Goal: Task Accomplishment & Management: Manage account settings

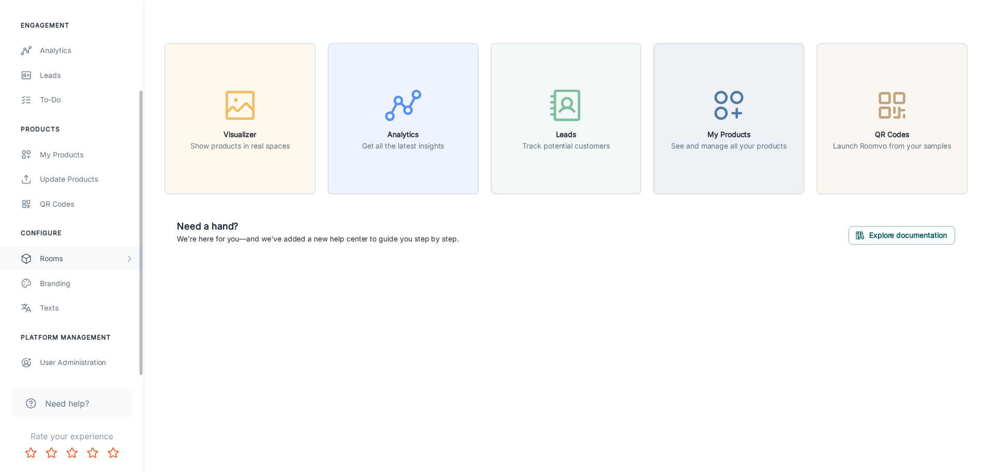
scroll to position [116, 0]
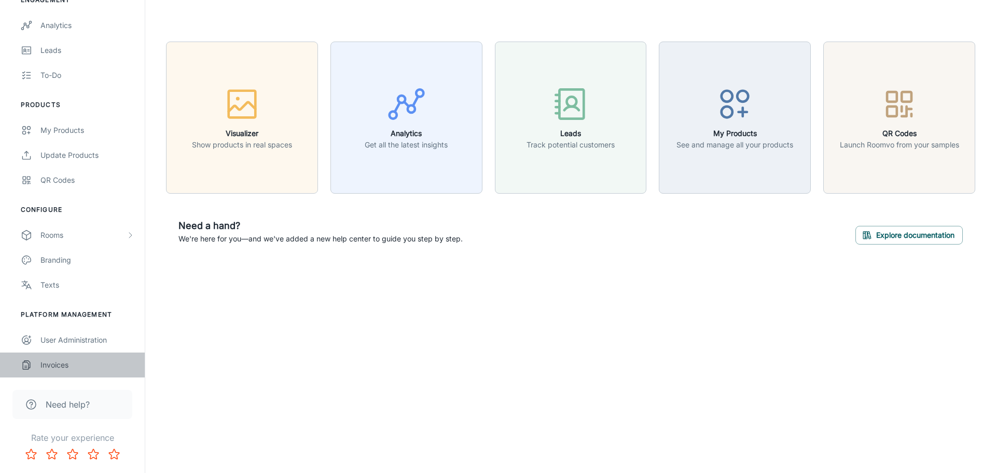
click at [53, 359] on div "Invoices" at bounding box center [87, 364] width 94 height 11
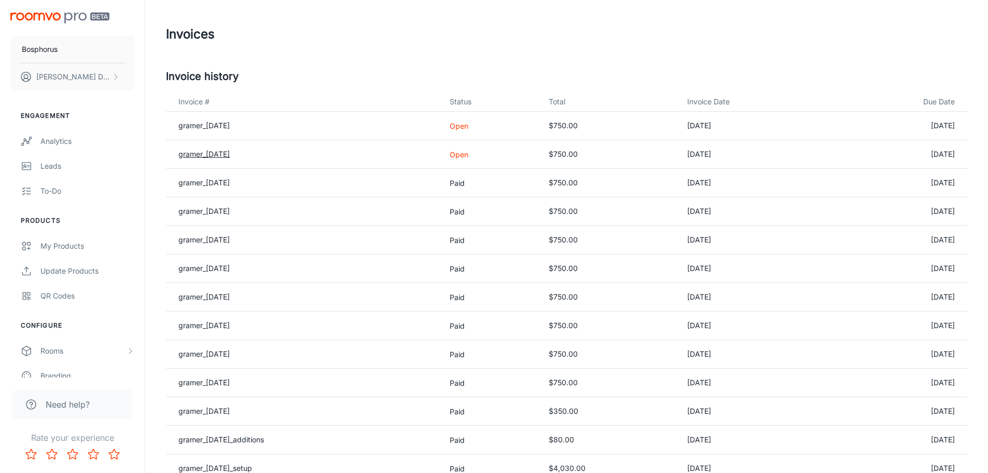
click at [224, 156] on link "gramer_[DATE]" at bounding box center [203, 153] width 51 height 9
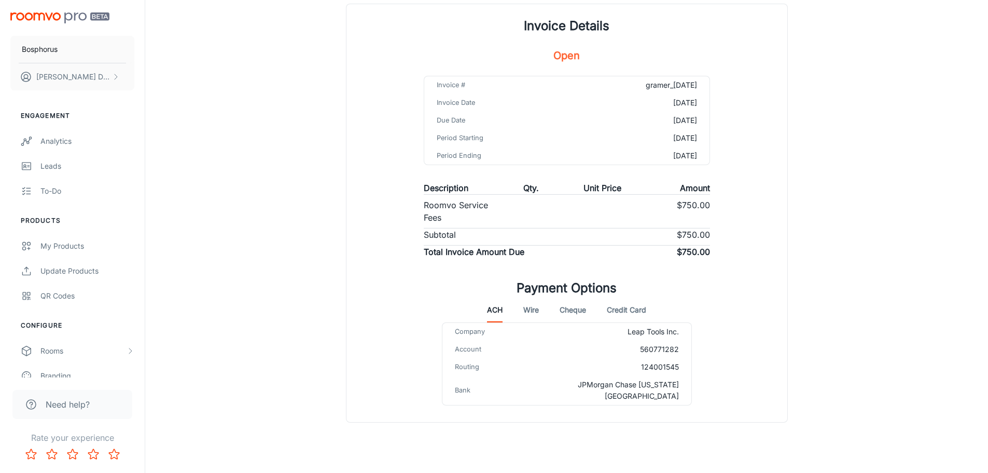
scroll to position [84, 0]
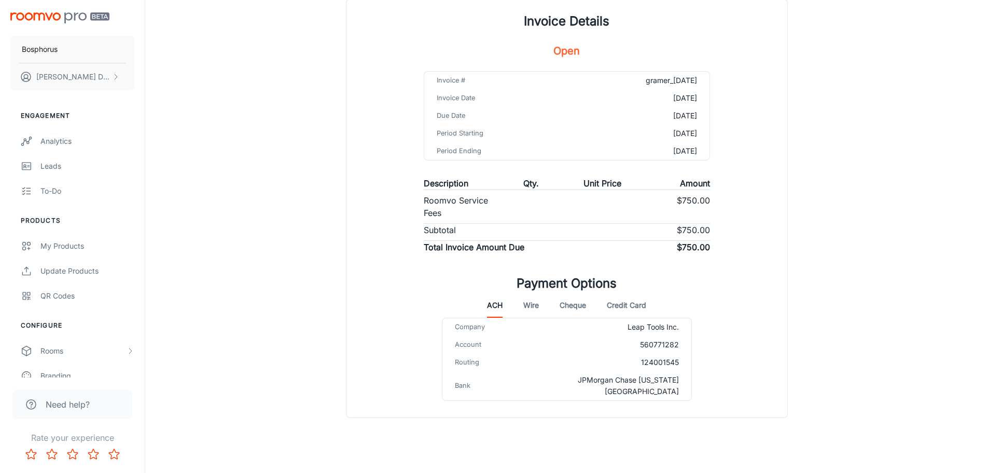
click at [629, 302] on button "Credit Card" at bounding box center [626, 305] width 39 height 25
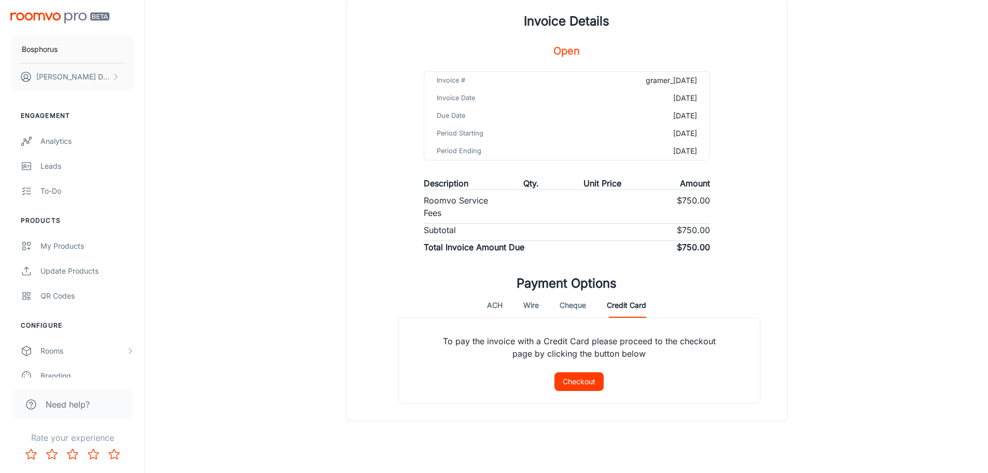
click at [578, 382] on button "Checkout" at bounding box center [579, 381] width 49 height 19
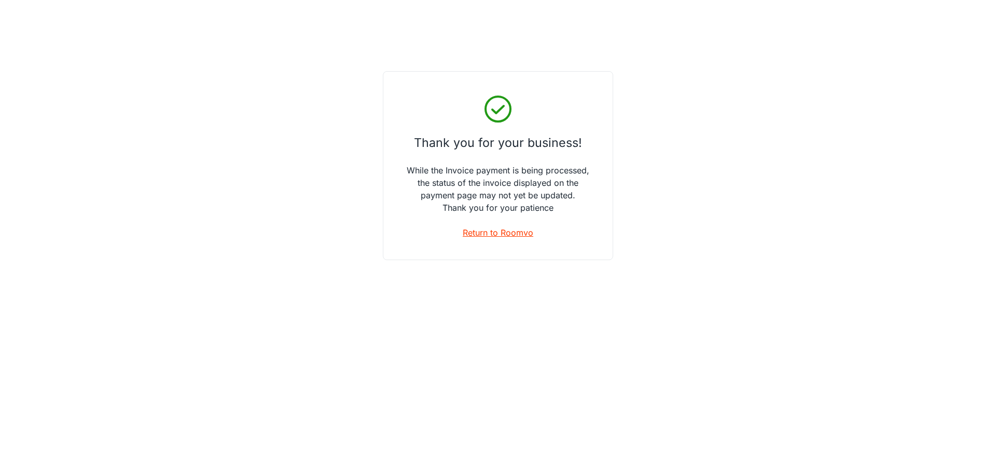
click at [487, 229] on link "Return to Roomvo" at bounding box center [498, 232] width 71 height 12
